Goal: Task Accomplishment & Management: Use online tool/utility

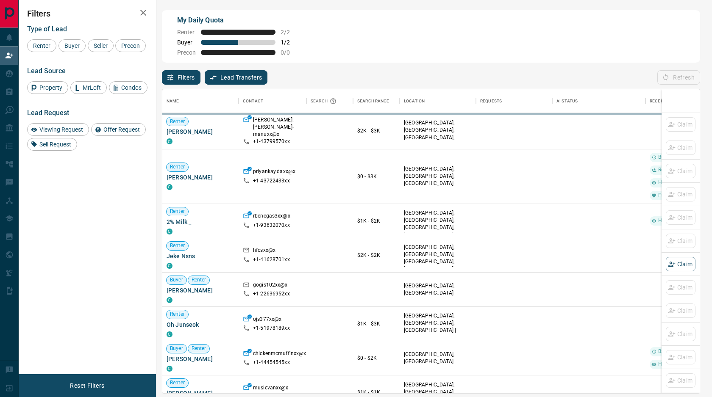
scroll to position [304, 537]
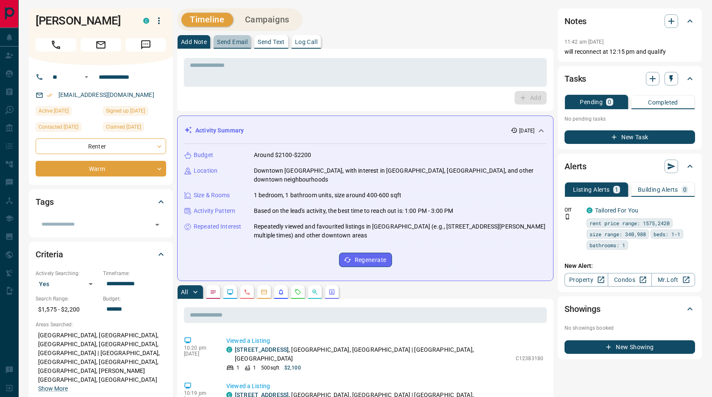
click at [238, 42] on p "Send Email" at bounding box center [232, 42] width 30 height 6
